Goal: Task Accomplishment & Management: Manage account settings

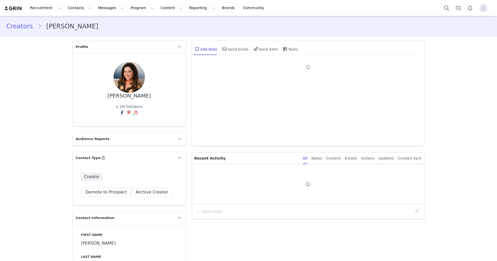
type input "+1 ([GEOGRAPHIC_DATA])"
type input "[PERSON_NAME]"
type input "[PERSON_NAME][EMAIL_ADDRESS][DOMAIN_NAME]"
type input "US"
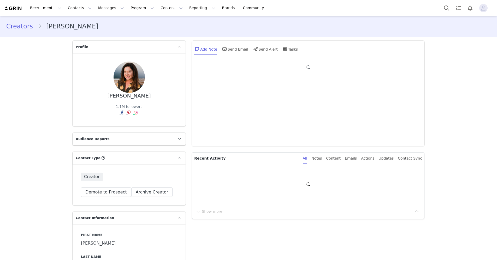
select select
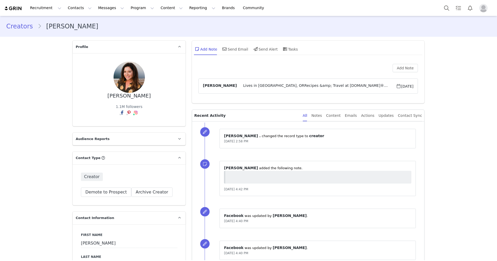
type input "+1 ([GEOGRAPHIC_DATA])"
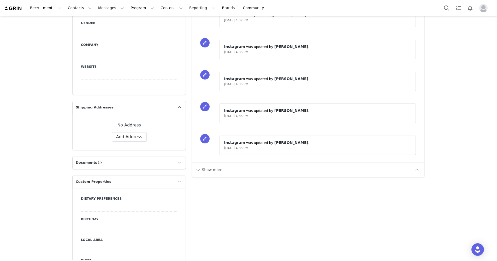
scroll to position [327, 0]
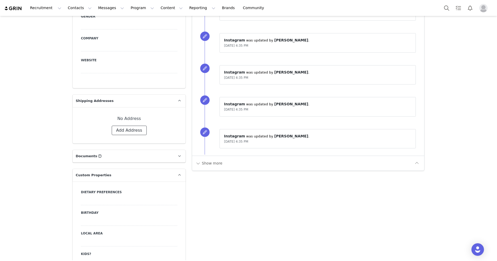
click at [120, 130] on button "Add Address" at bounding box center [129, 130] width 35 height 9
select select
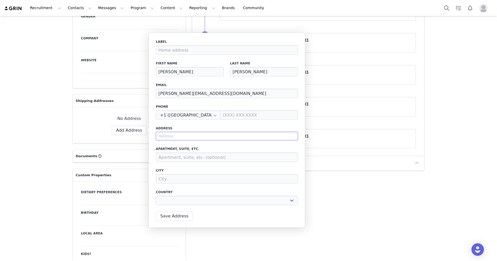
click at [168, 138] on input "text" at bounding box center [227, 136] width 142 height 8
type input "5"
select select
type input "51"
select select
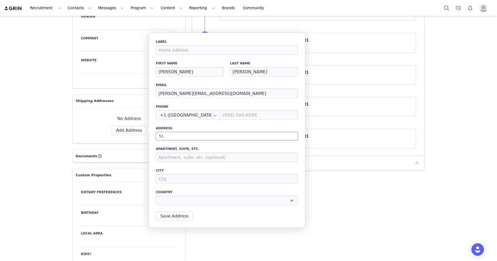
type input "51"
select select
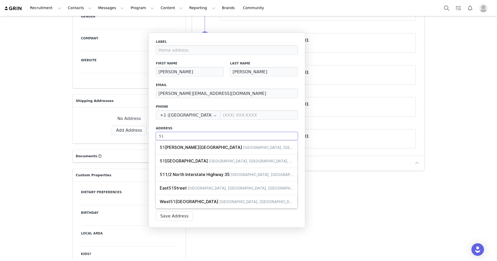
type input "51 R"
select select
type input "51 Re"
select select
type input "51 Red"
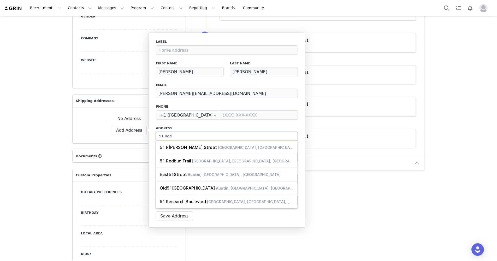
select select
type input "51 Red"
select select
type input "51 Red C"
select select
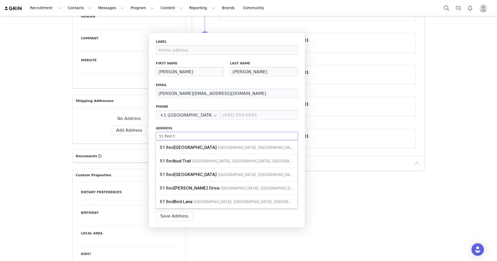
type input "51 Red Ce"
select select
type input "51 Red Ced"
select select
type input "51 Red Ceda"
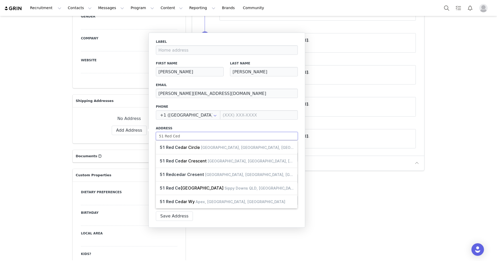
select select
type input "51 Red Cedar"
select select
type input "51 Red Cedar"
select select
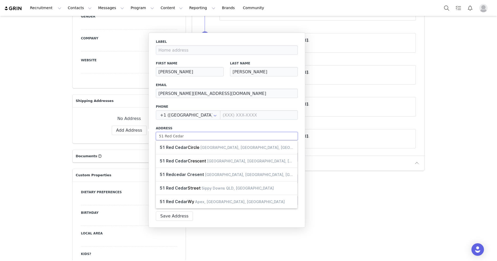
type input "51 Red Cedar L"
select select
type input "[STREET_ADDRESS]"
select select
type input "[STREET_ADDRESS]"
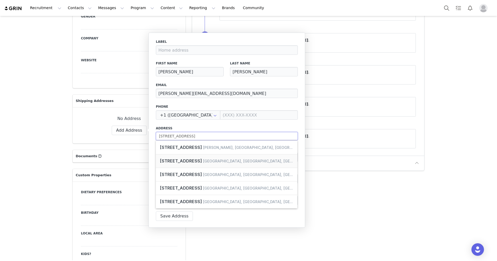
select select
type input "[STREET_ADDRESS]"
select select
type input "[STREET_ADDRESS]"
select select
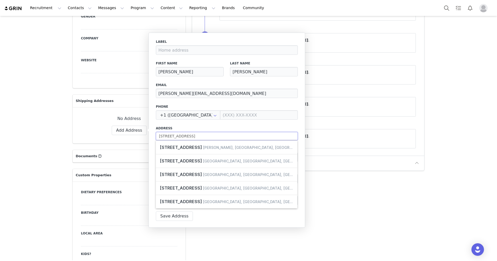
type input "[STREET_ADDRESS]"
select select
type input "[STREET_ADDRESS]"
select select
type input "[STREET_ADDRESS]"
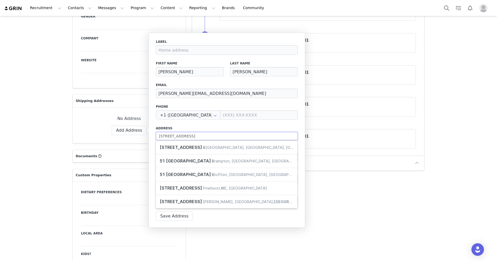
select select
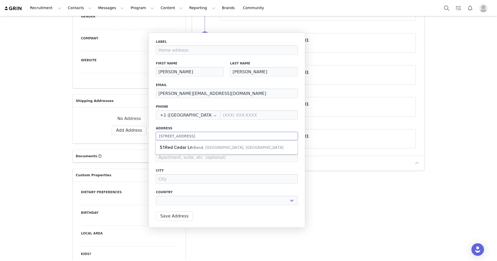
type input "[STREET_ADDRESS]"
select select
type input "[STREET_ADDRESS]"
select select
type input "Red Cedar Ln"
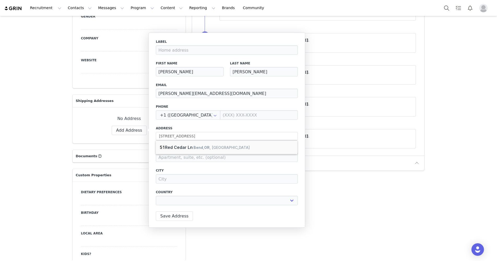
type input "Sunriver"
select select "[object Object]"
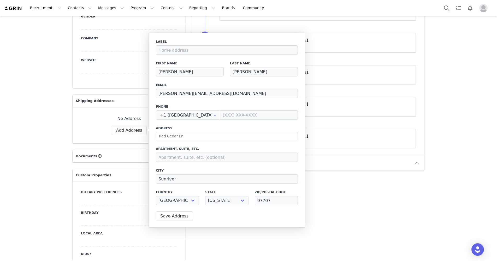
click at [182, 152] on div "Apartment, suite, etc." at bounding box center [227, 154] width 142 height 15
click at [182, 155] on input at bounding box center [227, 157] width 142 height 9
type input "4898"
click at [180, 180] on input "Sunriver" at bounding box center [227, 178] width 142 height 9
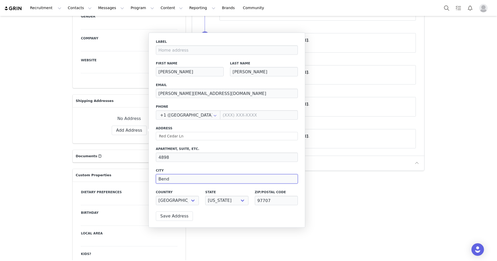
type input "Bend"
click at [160, 138] on input "Red Cedar Ln" at bounding box center [227, 136] width 142 height 8
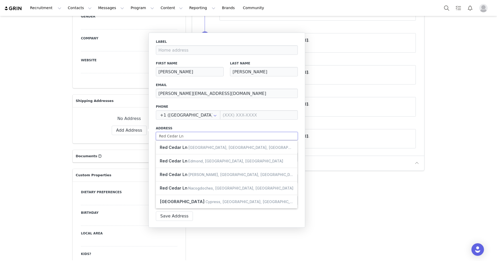
type input "5Red Cedar Ln"
type input "Sunriver"
type input "[STREET_ADDRESS]"
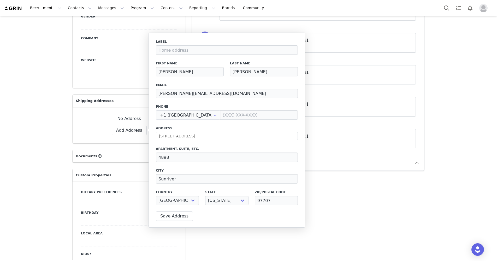
click at [300, 138] on div "Label First Name [PERSON_NAME] Last Name [PERSON_NAME] Email [PERSON_NAME][EMAI…" at bounding box center [227, 130] width 157 height 195
click at [178, 179] on input "Sunriver" at bounding box center [227, 178] width 142 height 9
type input "Bend"
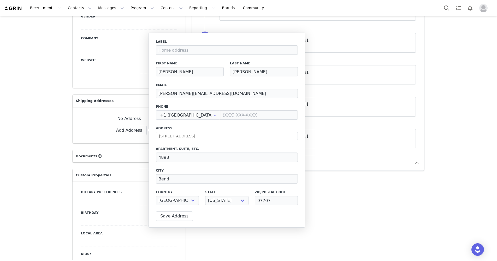
click at [152, 191] on div "Label First Name [PERSON_NAME] Last Name [PERSON_NAME] Email [PERSON_NAME][EMAI…" at bounding box center [227, 130] width 157 height 195
click at [173, 220] on button "Save Address" at bounding box center [174, 216] width 37 height 9
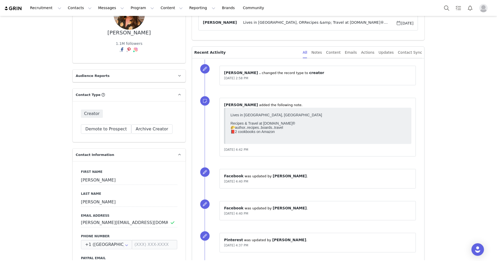
scroll to position [0, 0]
